Goal: Transaction & Acquisition: Purchase product/service

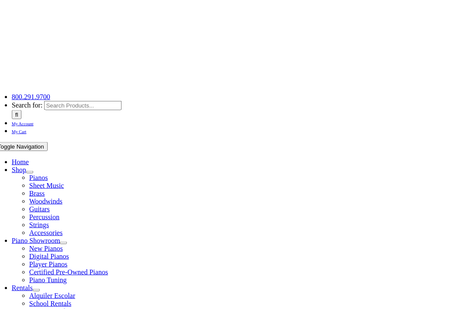
scroll to position [75, 0]
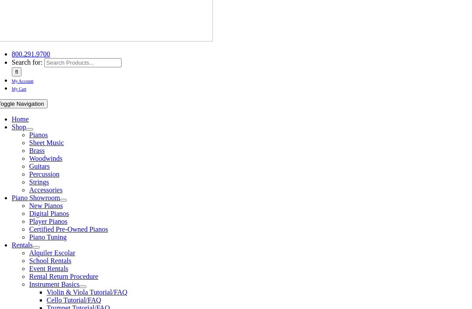
select select "PA"
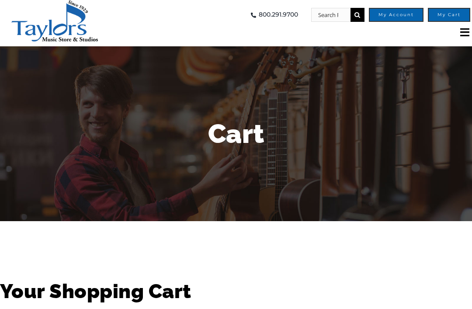
select select "PA"
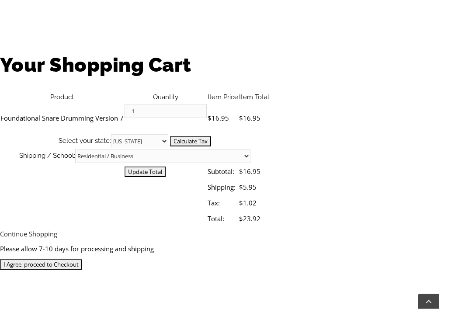
scroll to position [208, 0]
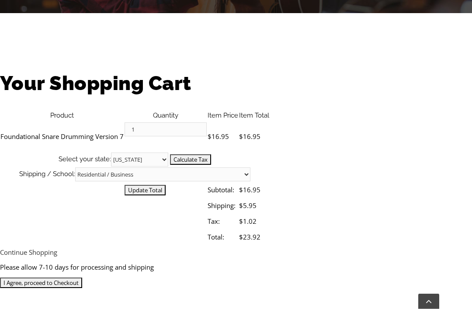
click at [260, 260] on div "Please allow 7-10 days for processing and shipping I Agree, proceed to Checkout" at bounding box center [236, 275] width 472 height 30
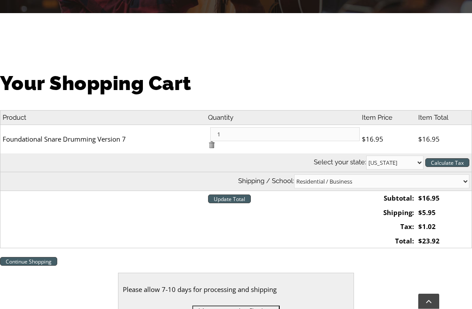
click at [246, 306] on input "I Agree, proceed to Checkout" at bounding box center [235, 311] width 87 height 10
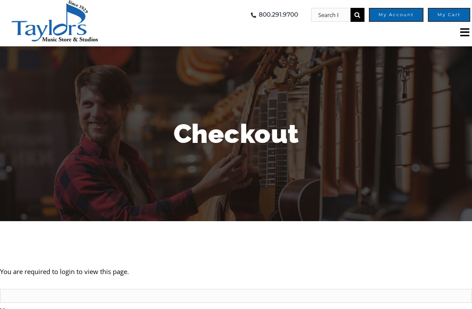
scroll to position [60, 0]
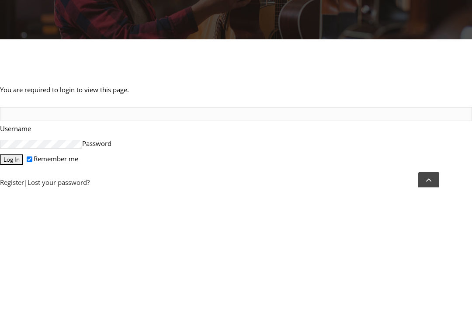
type input "kcpokka@yahoo.com"
click at [14, 276] on input "Log In" at bounding box center [11, 281] width 23 height 10
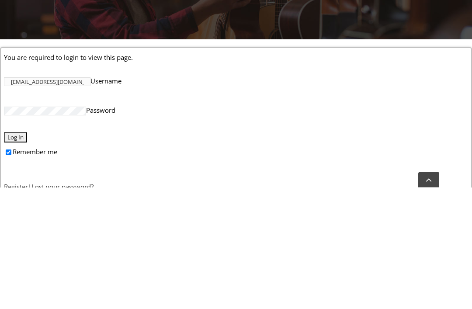
scroll to position [182, 0]
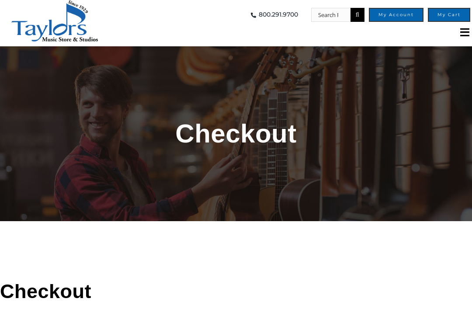
select select
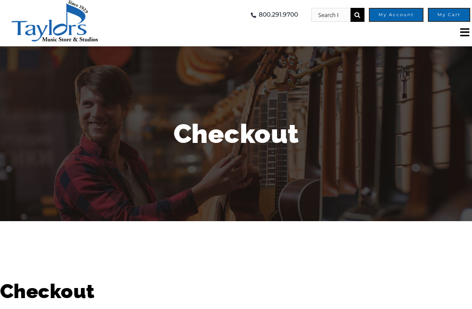
select select
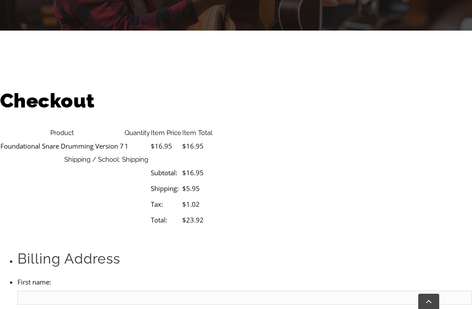
scroll to position [238, 0]
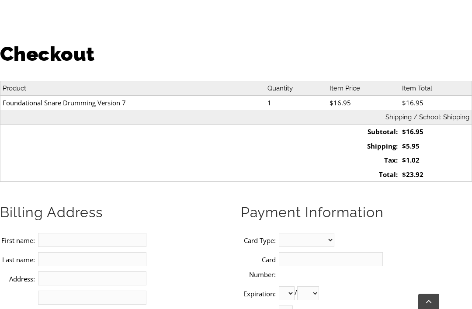
click at [77, 233] on input "First name:" at bounding box center [92, 240] width 108 height 14
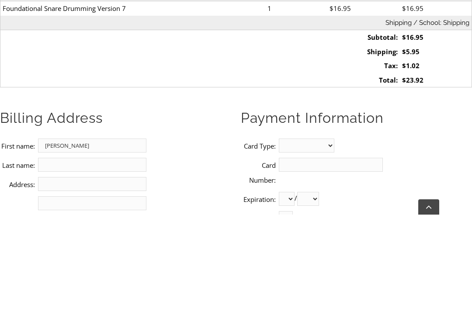
type input "Kimberly"
click at [113, 252] on input "Last name:" at bounding box center [92, 259] width 108 height 14
type input "Plummer"
click at [107, 272] on input "Address:" at bounding box center [92, 279] width 108 height 14
type input "643 Sunnyside Ave."
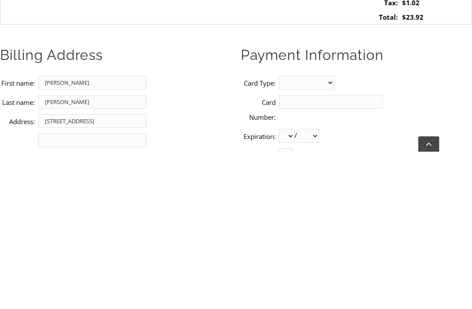
type input "Audubon"
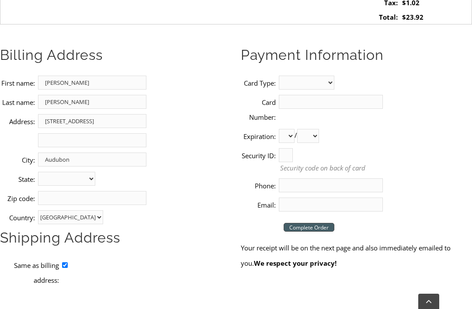
select select "PA"
click at [122, 191] on input "Zip code:" at bounding box center [92, 198] width 108 height 14
type input "Q"
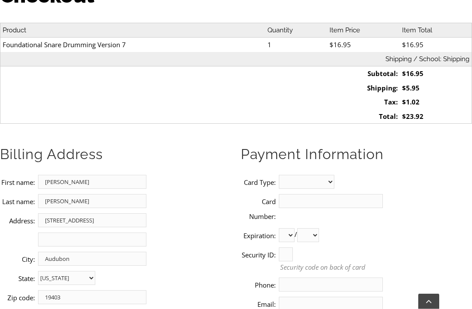
type input "19403"
click at [324, 175] on select "MasterCard Visa American Express Discover" at bounding box center [307, 182] width 56 height 14
select select "mastercard"
click at [343, 194] on input "Card Number:" at bounding box center [331, 201] width 104 height 14
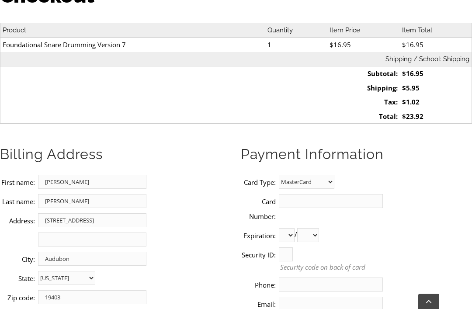
scroll to position [295, 0]
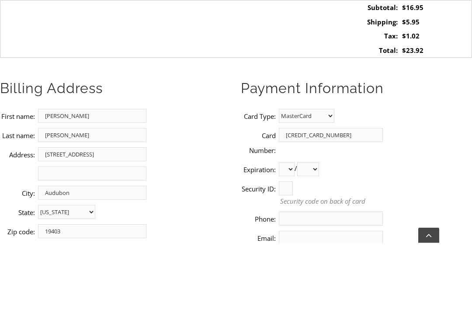
type input "5144740009028835"
click at [295, 229] on select "01 02 03 04 05 06 07 08 09 10 11 12" at bounding box center [287, 236] width 16 height 14
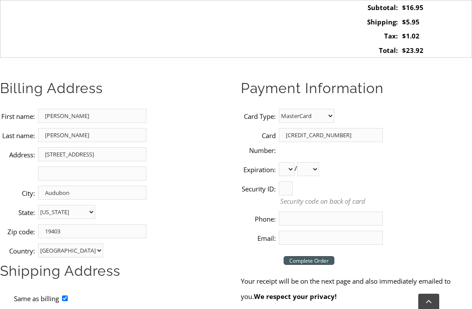
select select "01"
click at [319, 162] on select "2025 2026 2027 2028 2029 2030 2031 2032 2033 2034 2035 2036 2037" at bounding box center [308, 169] width 22 height 14
select select "2027"
click at [293, 182] on input "Security ID:" at bounding box center [286, 189] width 14 height 14
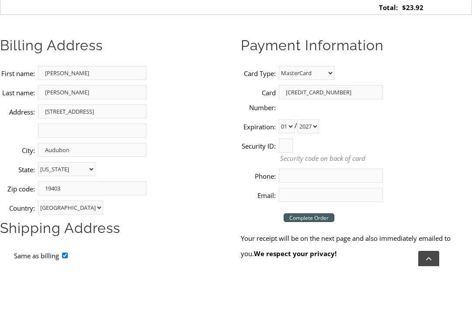
type input "775"
click at [354, 212] on input "Phone:" at bounding box center [331, 219] width 104 height 14
type input "2674083236"
type input "kcpokka@yahoo.com"
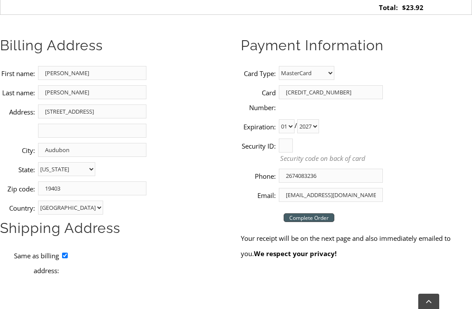
click at [323, 213] on input "Complete Order" at bounding box center [309, 217] width 51 height 9
